Goal: Information Seeking & Learning: Find specific fact

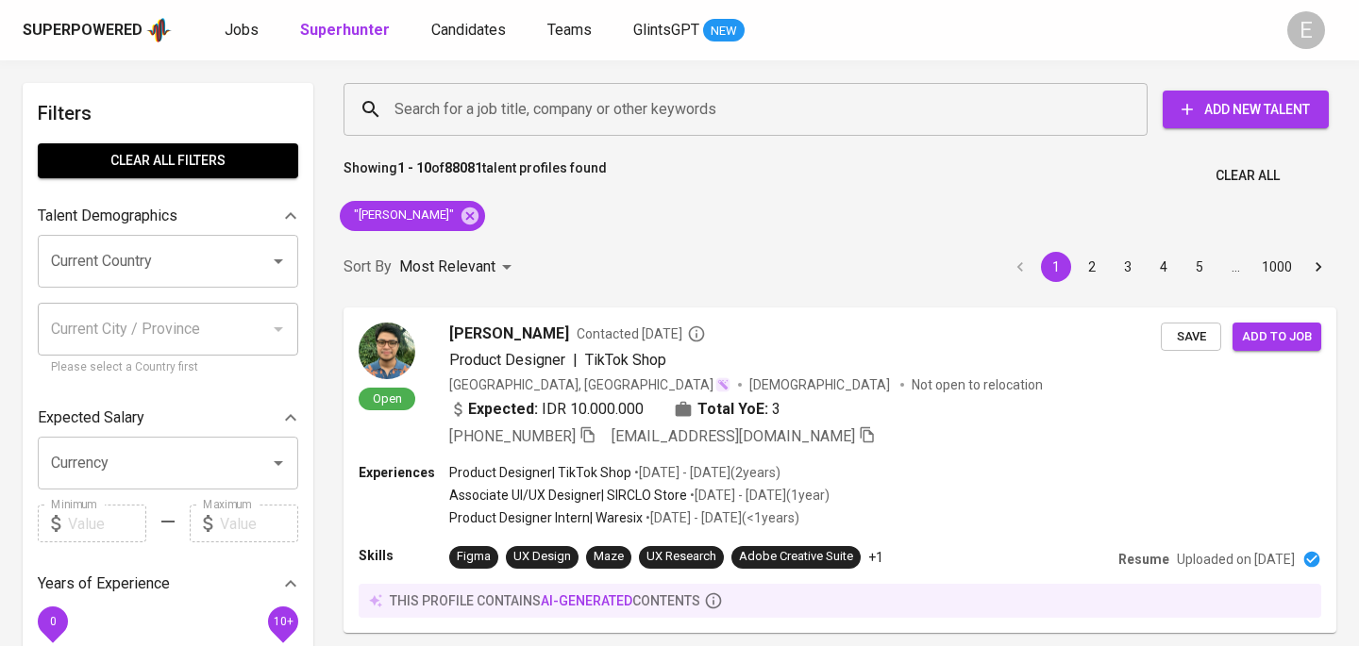
click at [460, 218] on icon at bounding box center [470, 216] width 21 height 21
click at [460, 112] on input "Search for a job title, company or other keywords" at bounding box center [750, 110] width 721 height 36
paste input "[EMAIL_ADDRESS][DOMAIN_NAME]"
type input "[EMAIL_ADDRESS][DOMAIN_NAME]"
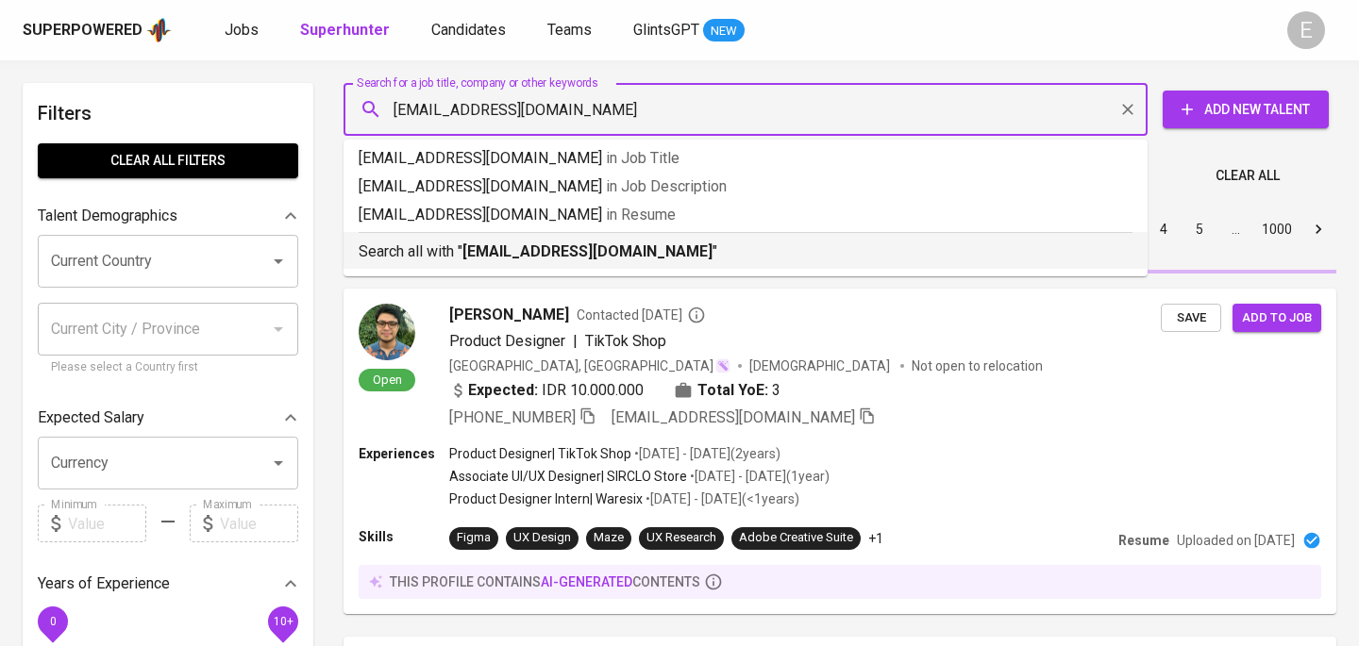
click at [454, 253] on p "Search all with " [EMAIL_ADDRESS][DOMAIN_NAME] "" at bounding box center [746, 252] width 774 height 23
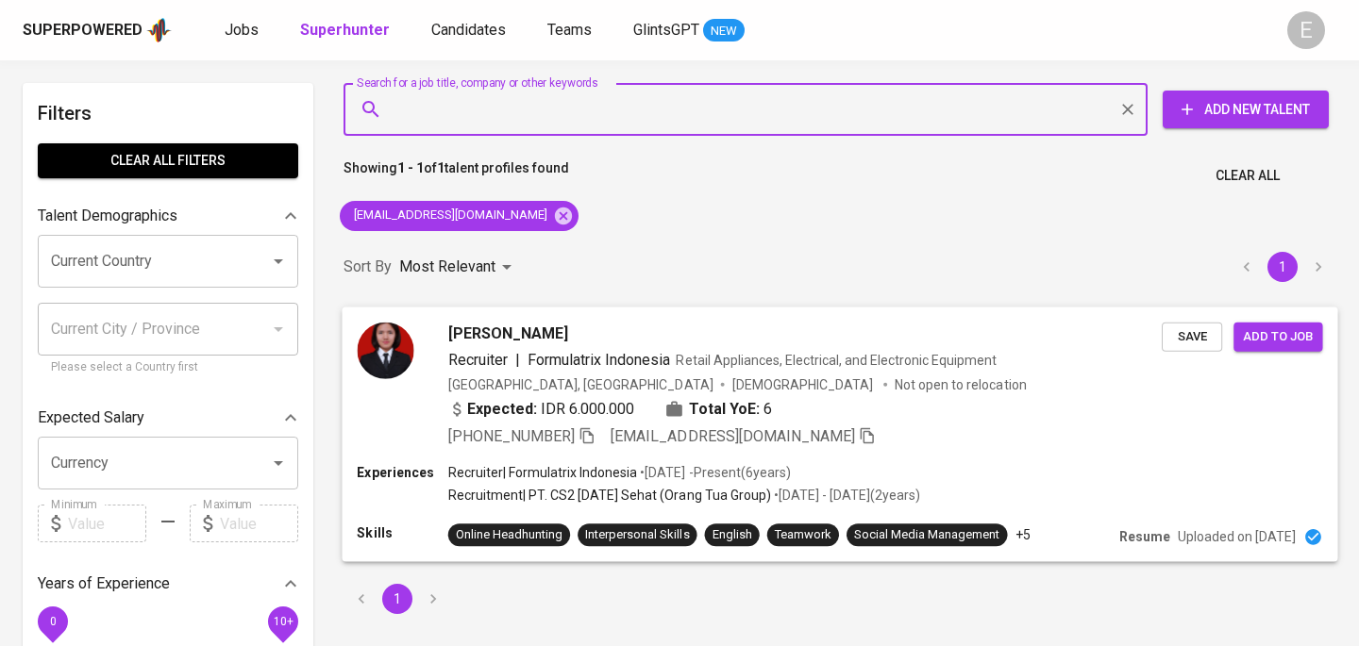
click at [583, 441] on icon "button" at bounding box center [586, 435] width 17 height 17
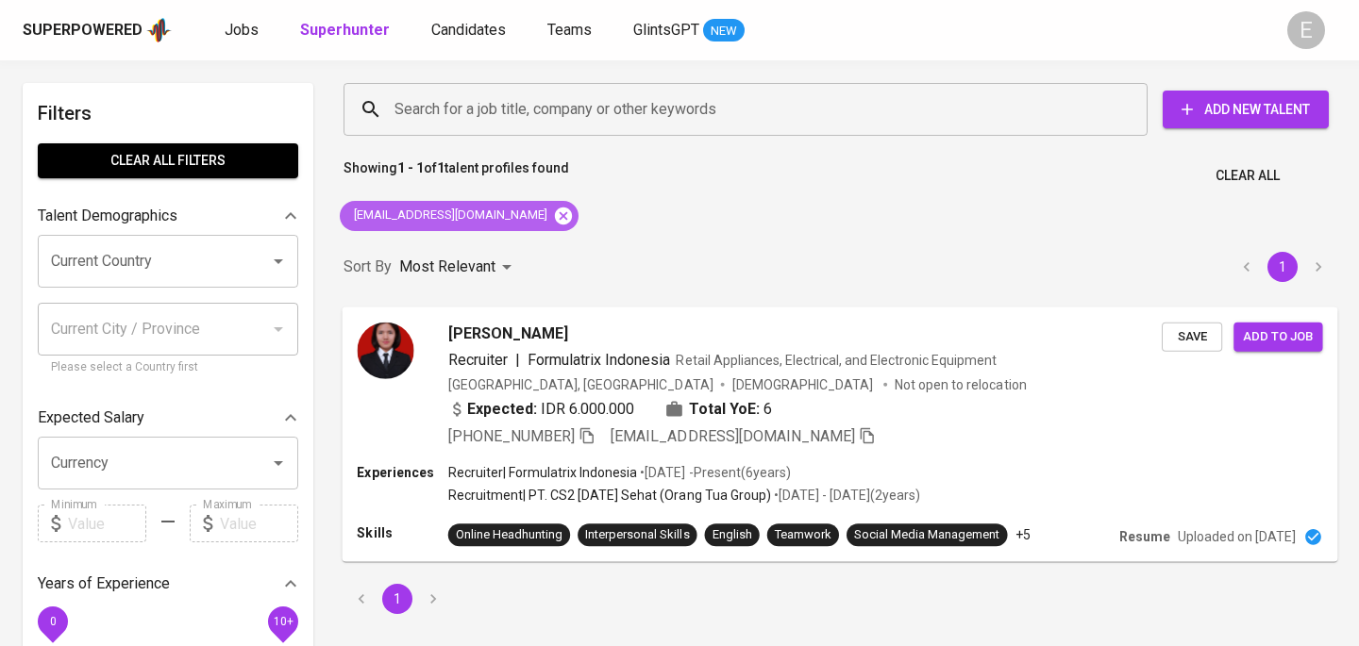
click at [565, 215] on icon at bounding box center [563, 215] width 17 height 17
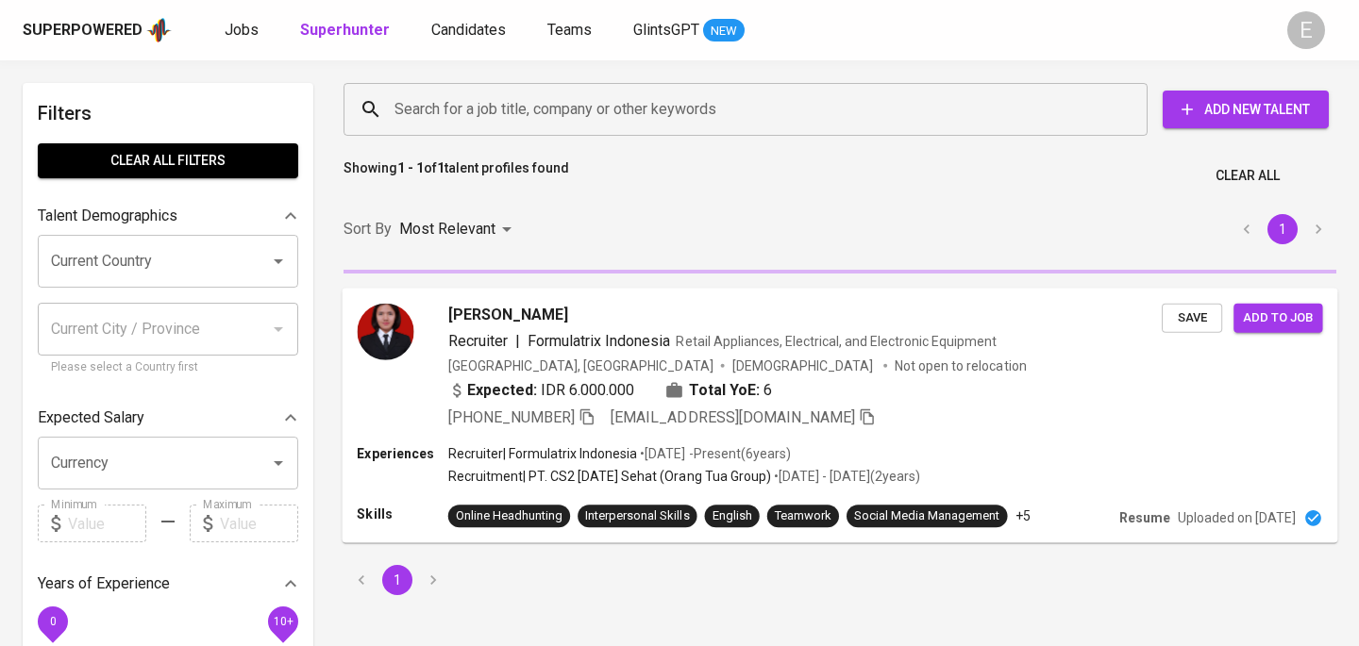
click at [549, 110] on input "Search for a job title, company or other keywords" at bounding box center [750, 110] width 721 height 36
paste input "[EMAIL_ADDRESS][DOMAIN_NAME]"
type input "[EMAIL_ADDRESS][DOMAIN_NAME]"
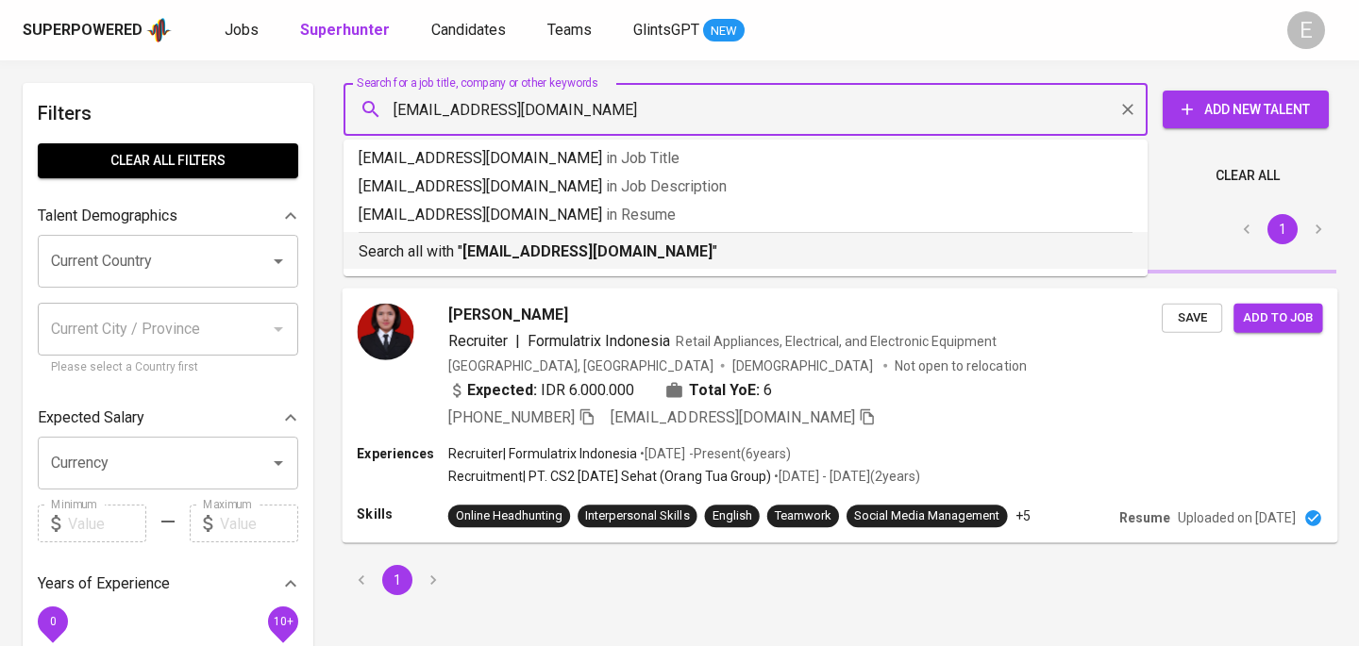
click at [498, 257] on b "[EMAIL_ADDRESS][DOMAIN_NAME]" at bounding box center [587, 252] width 250 height 18
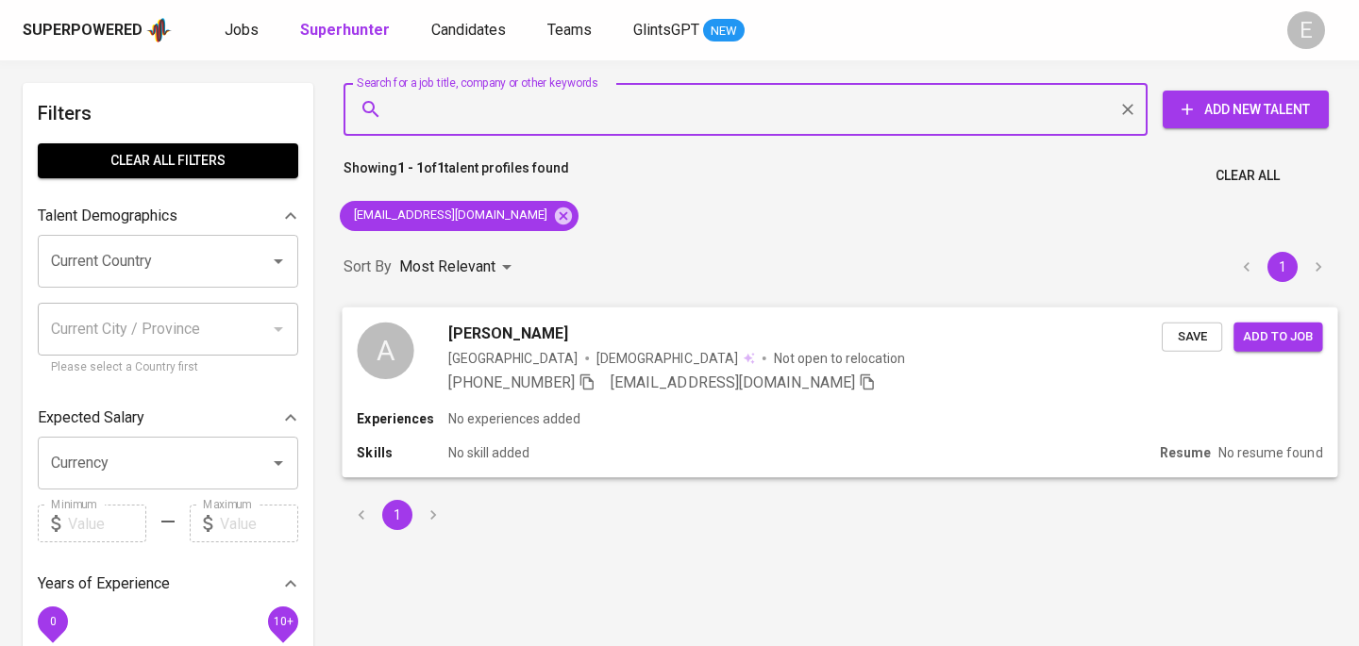
click at [583, 381] on icon "button" at bounding box center [586, 381] width 17 height 17
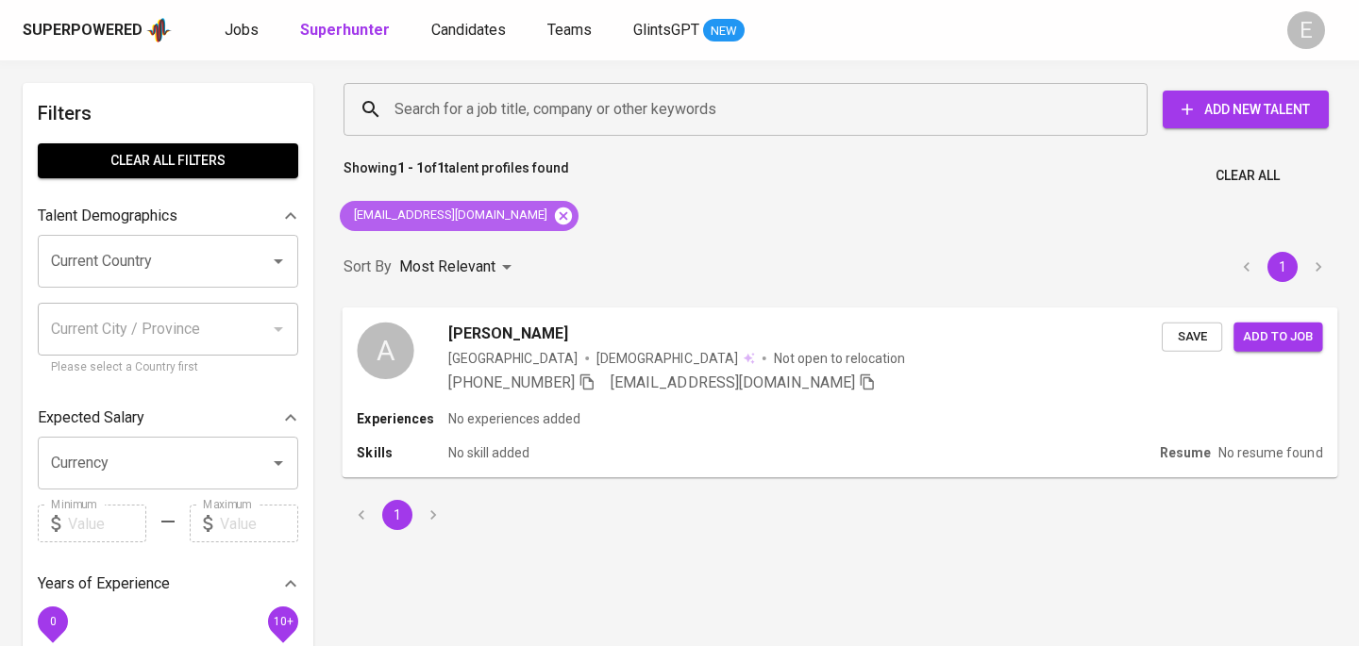
click at [553, 212] on icon at bounding box center [563, 216] width 21 height 21
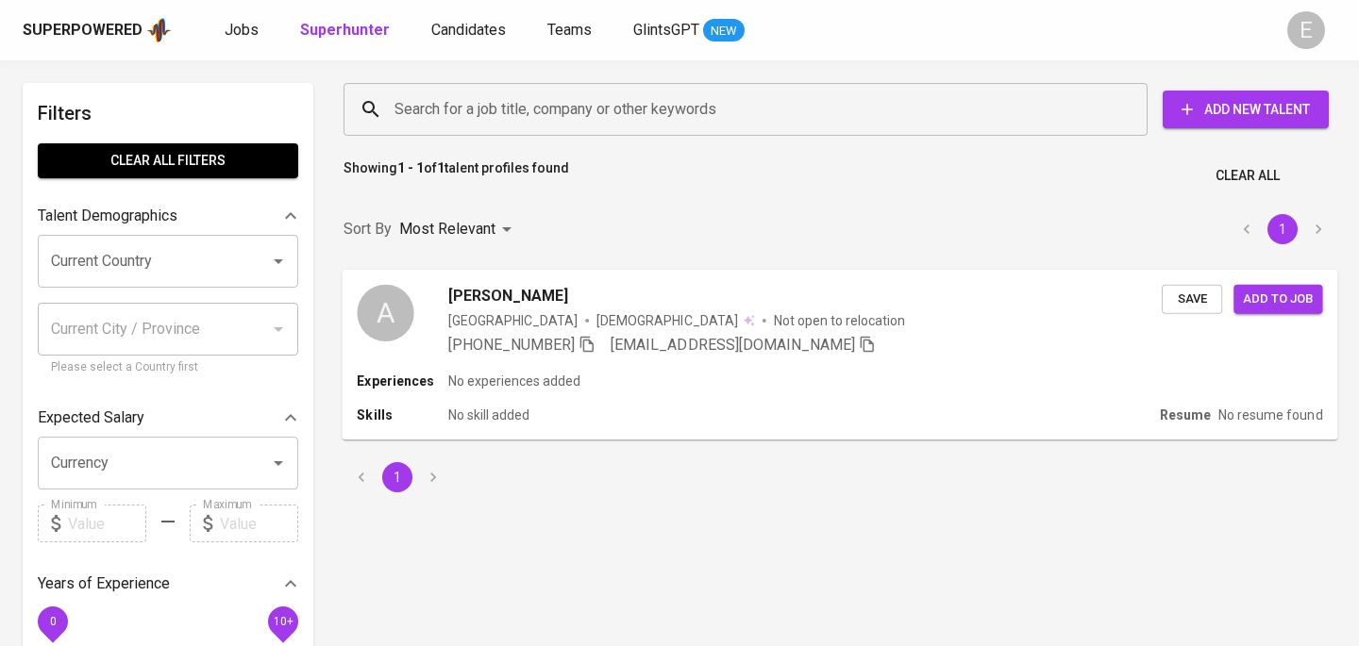
click at [522, 109] on input "Search for a job title, company or other keywords" at bounding box center [750, 110] width 721 height 36
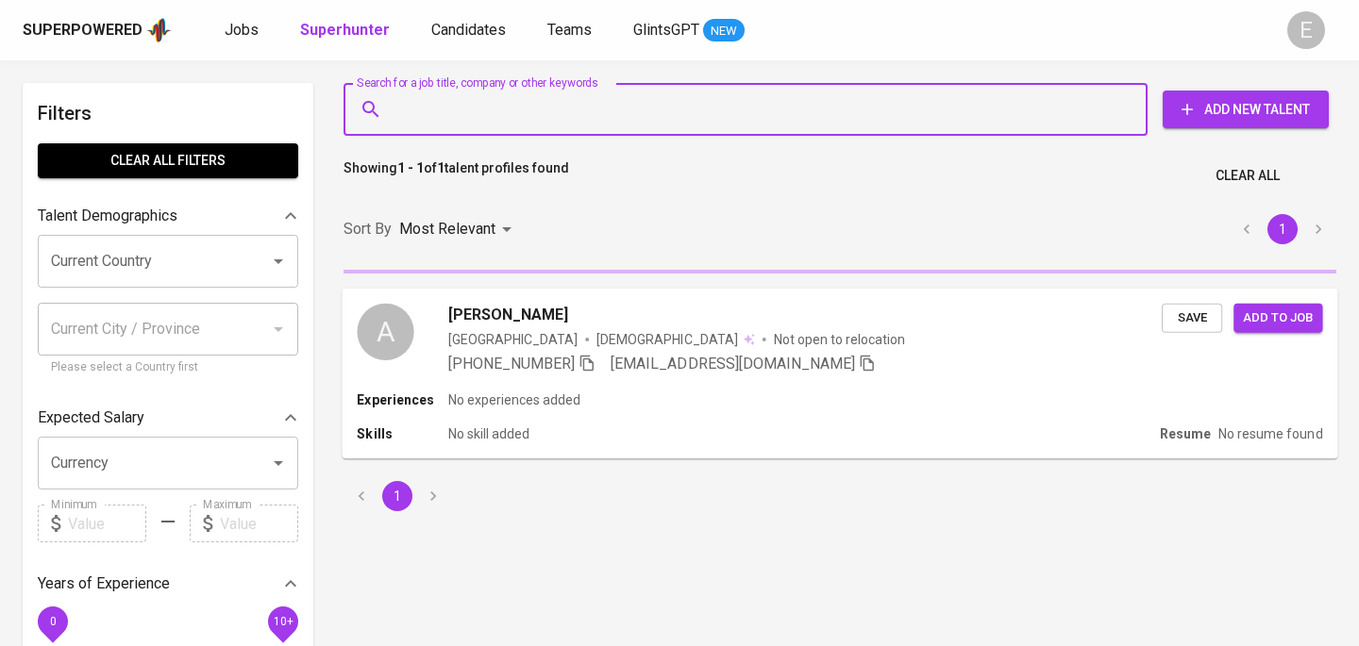
paste input "[EMAIL_ADDRESS][DOMAIN_NAME]"
type input "[EMAIL_ADDRESS][DOMAIN_NAME]"
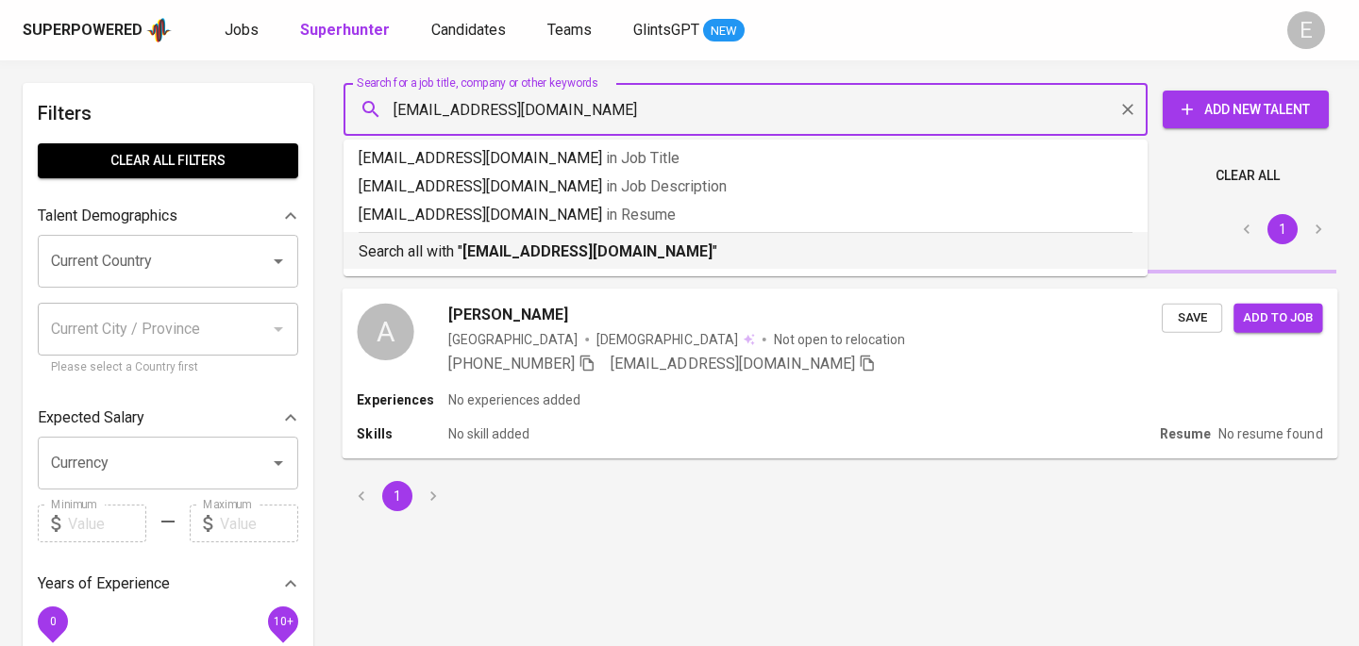
click at [458, 263] on li "Search all with " [EMAIL_ADDRESS][DOMAIN_NAME] "" at bounding box center [745, 250] width 804 height 37
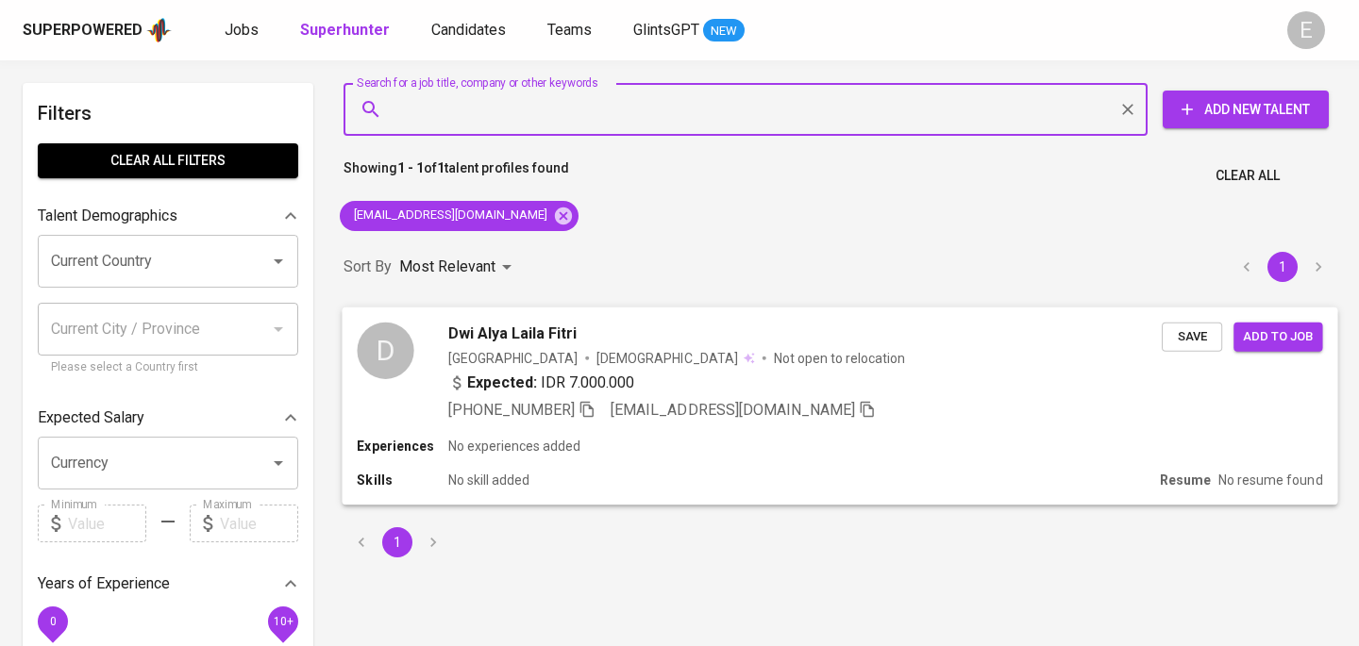
click at [594, 411] on icon "button" at bounding box center [586, 409] width 13 height 16
